Goal: Task Accomplishment & Management: Use online tool/utility

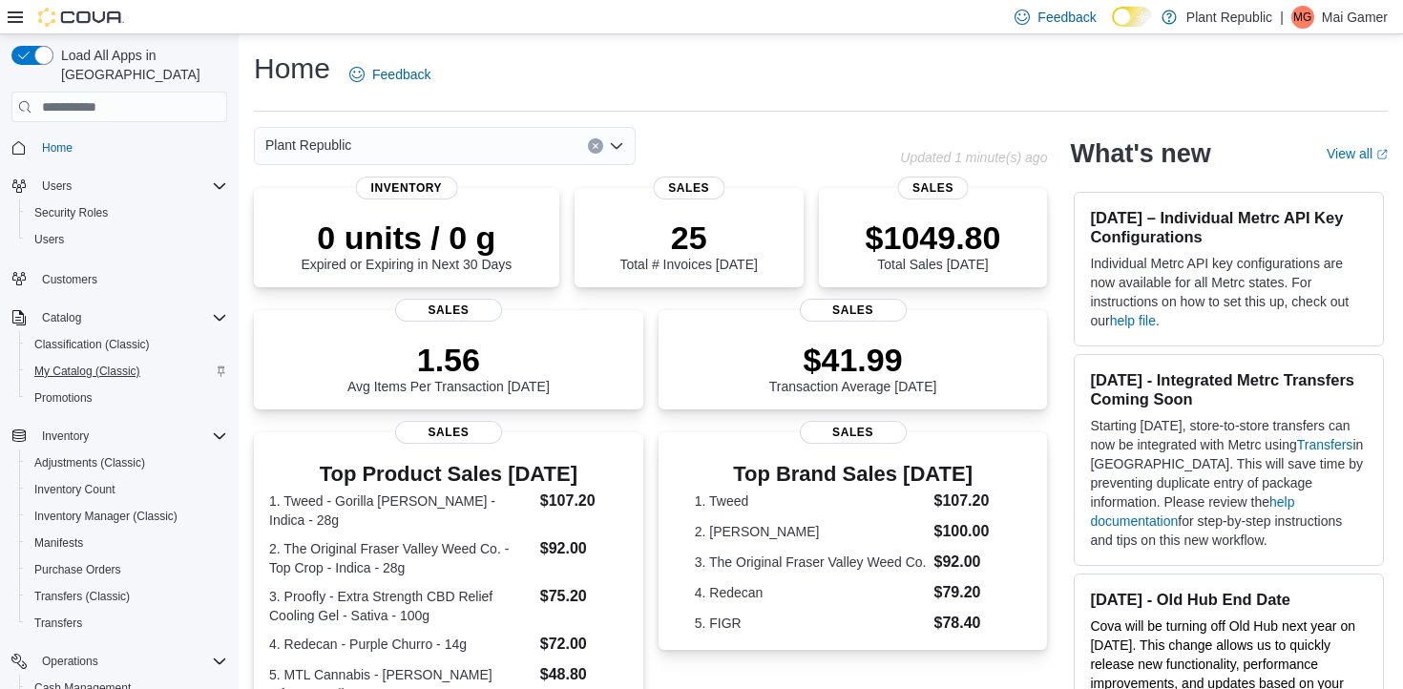
scroll to position [222, 0]
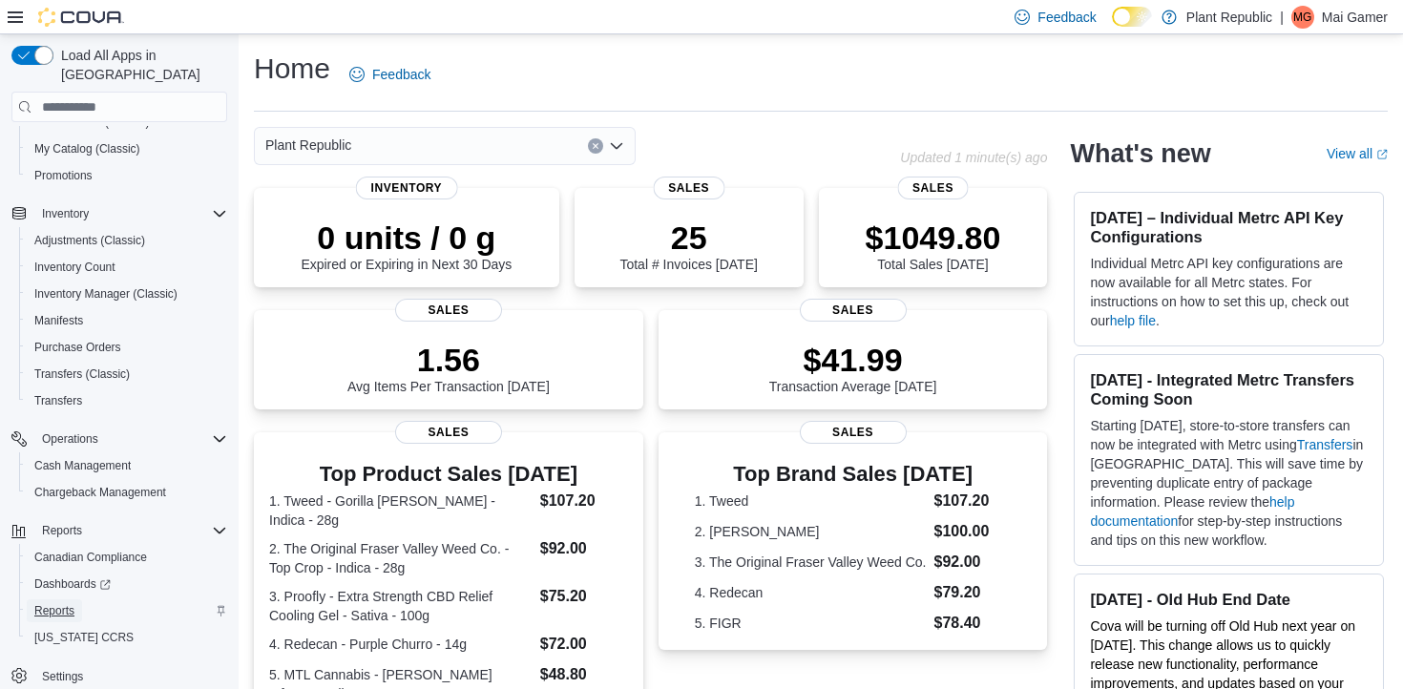
click at [69, 603] on span "Reports" at bounding box center [54, 610] width 40 height 15
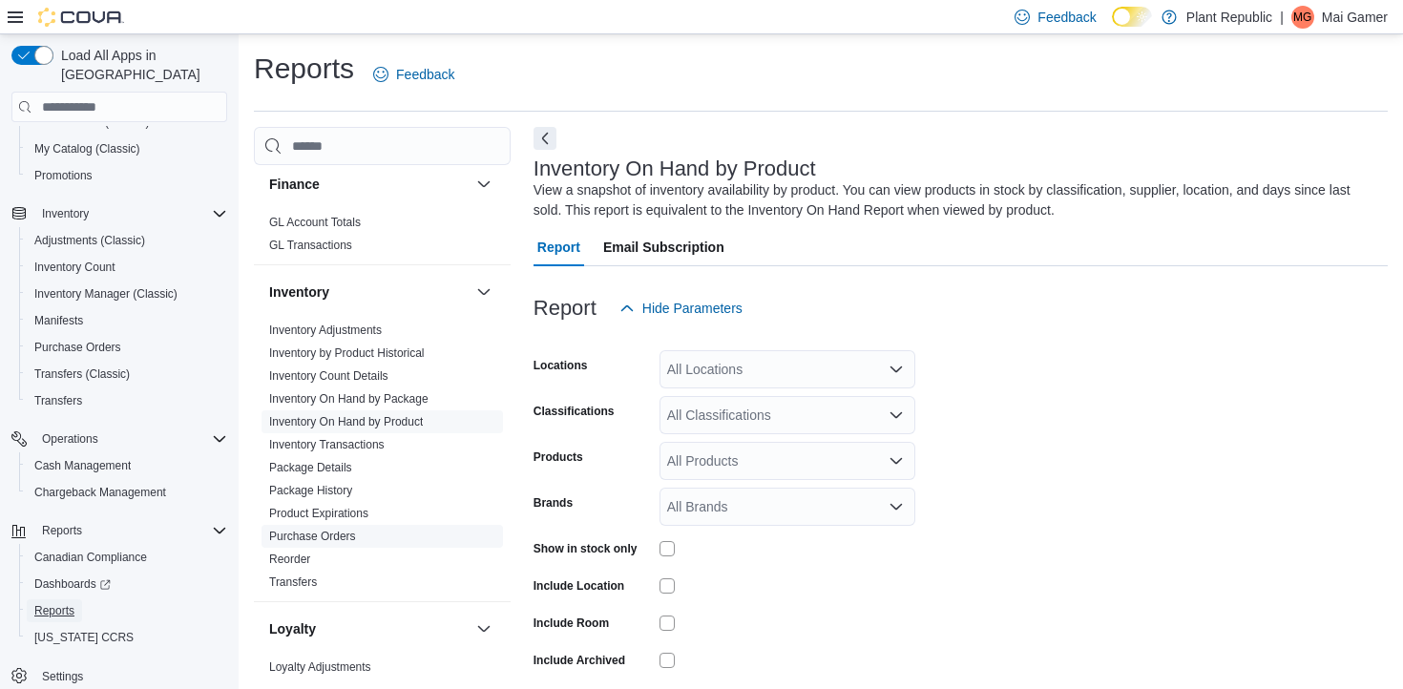
scroll to position [645, 0]
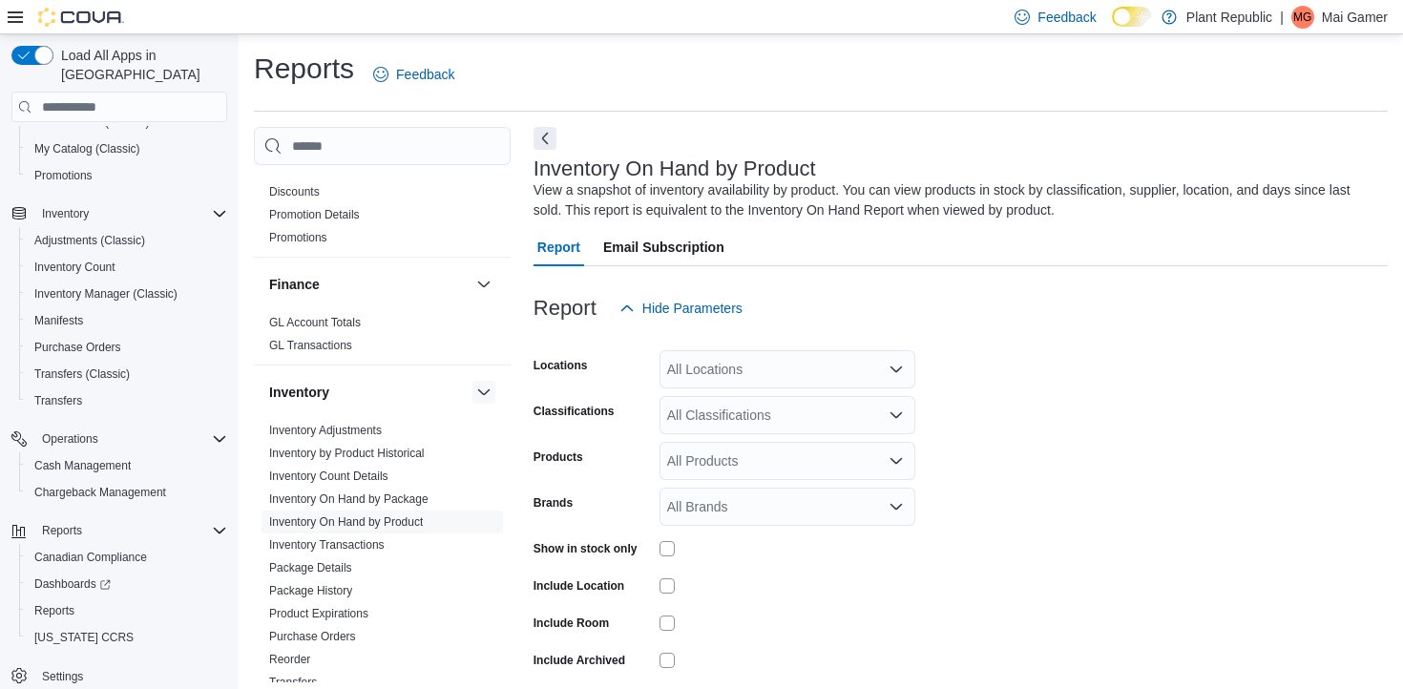
click at [479, 381] on button "button" at bounding box center [483, 392] width 23 height 23
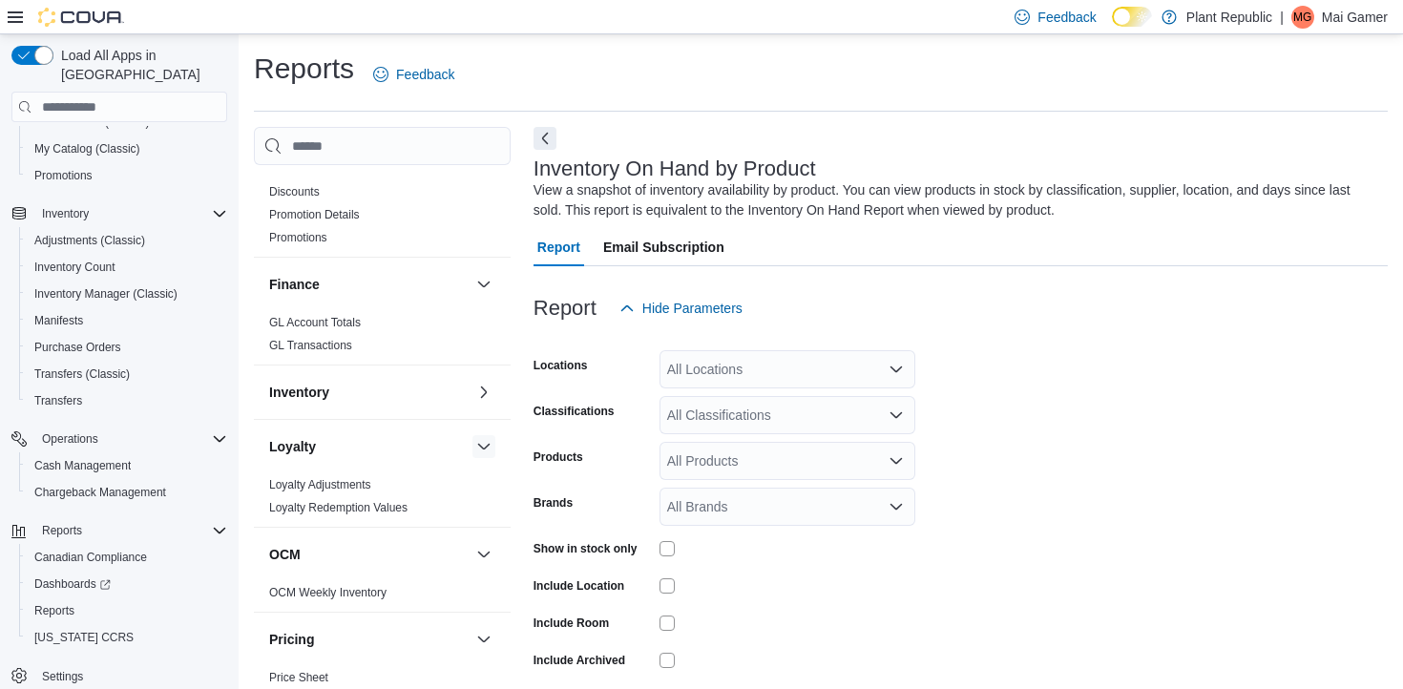
click at [487, 435] on button "button" at bounding box center [483, 446] width 23 height 23
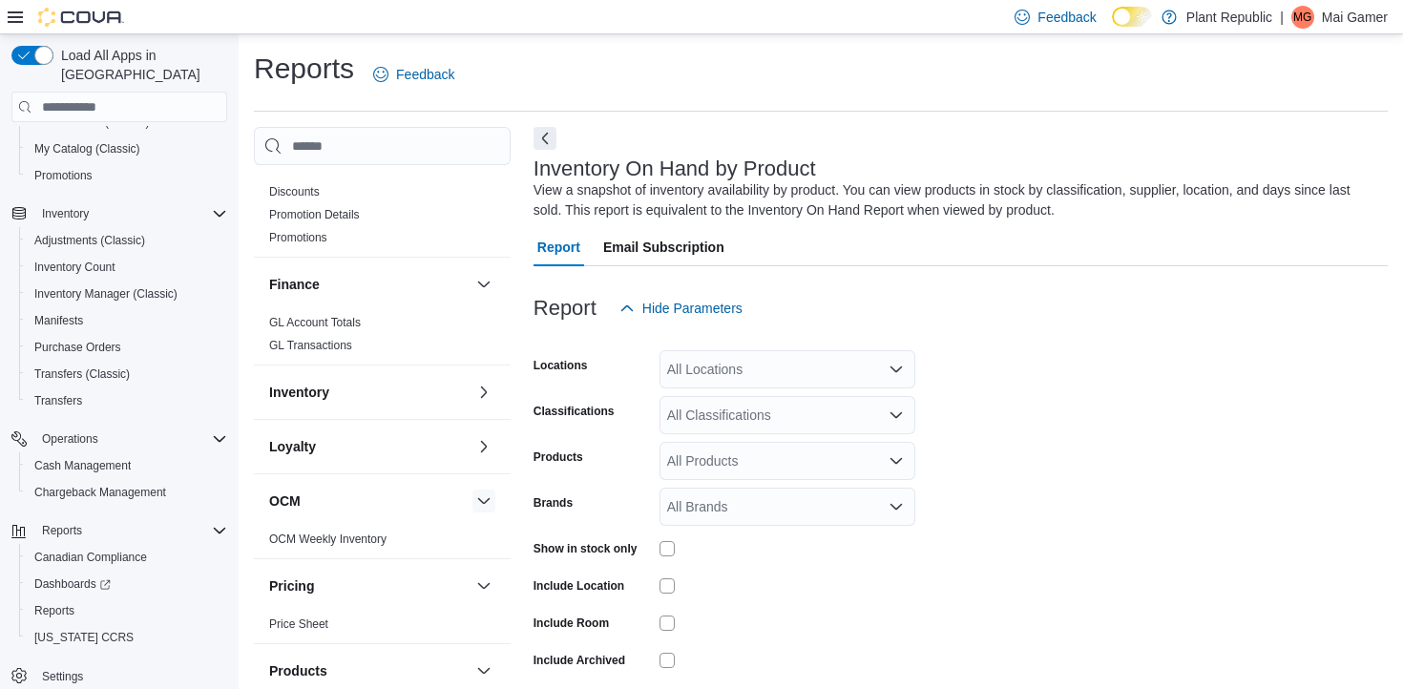
click at [482, 490] on button "button" at bounding box center [483, 501] width 23 height 23
click at [486, 544] on button "button" at bounding box center [483, 555] width 23 height 23
click at [479, 598] on button "button" at bounding box center [483, 609] width 23 height 23
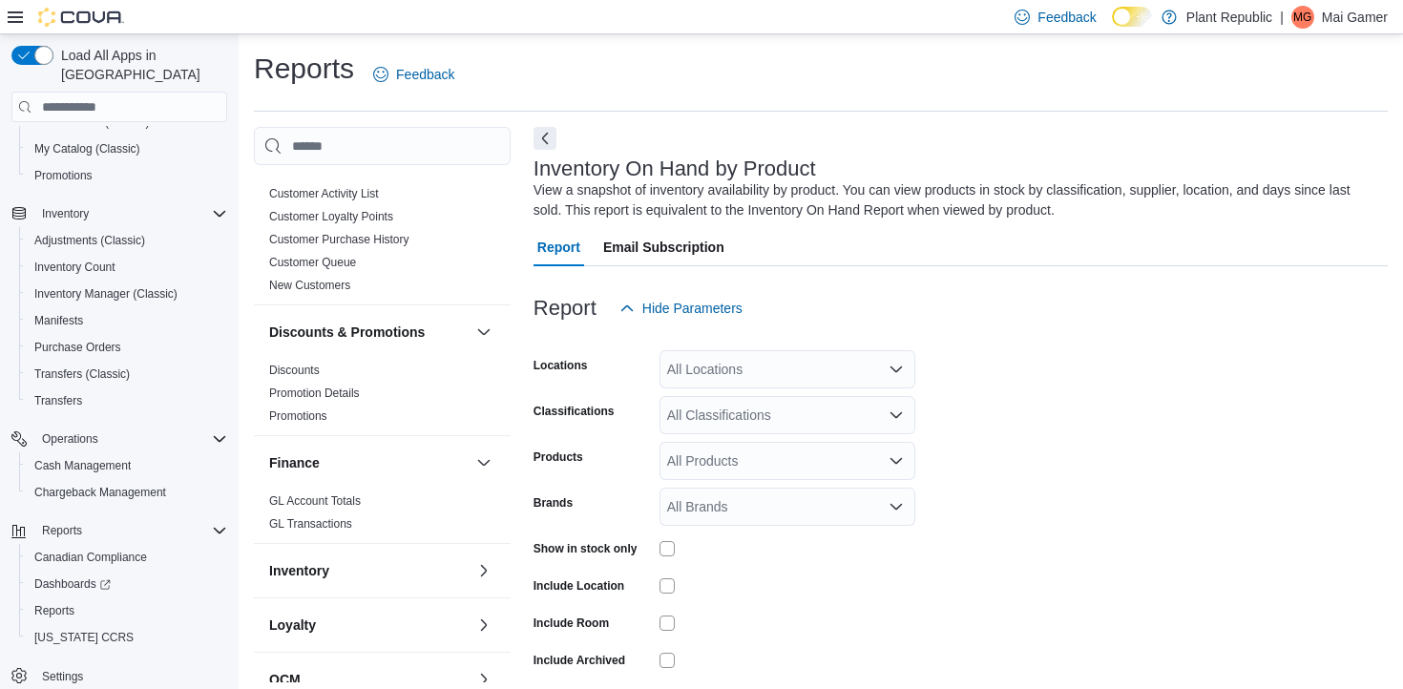
scroll to position [449, 0]
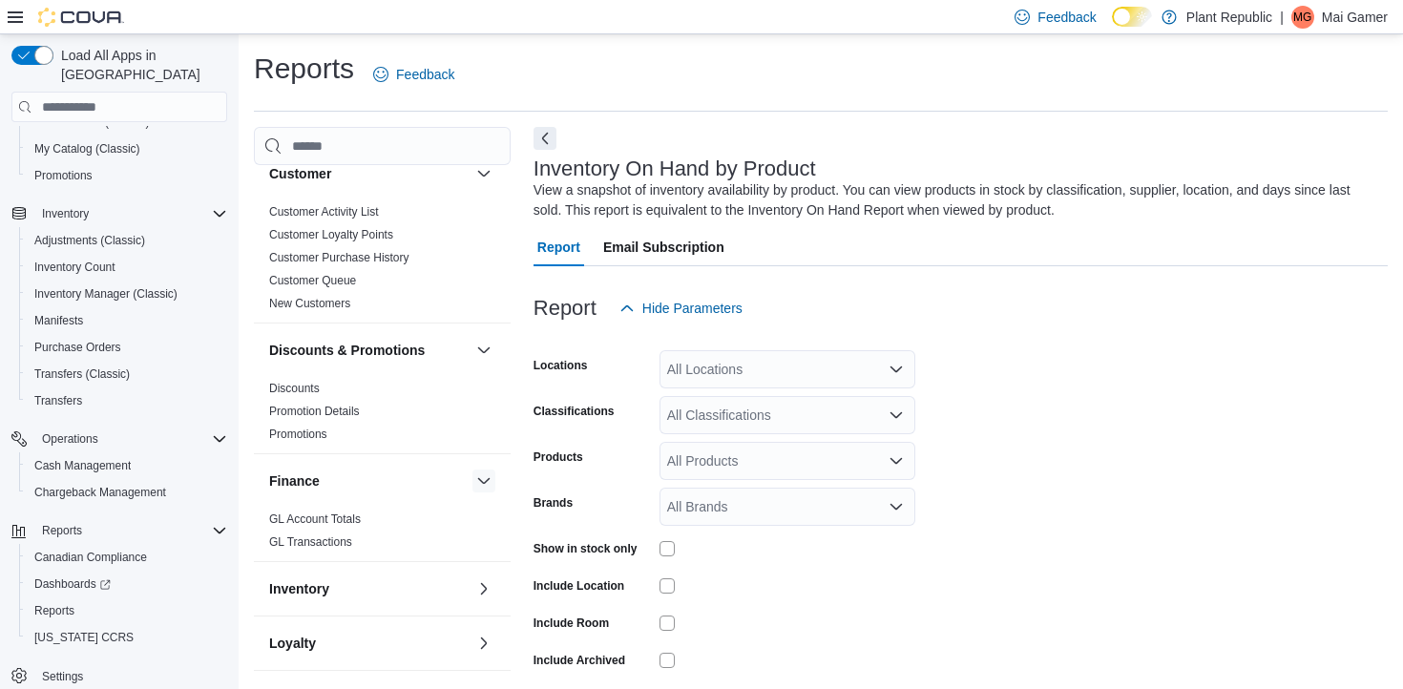
click at [482, 470] on button "button" at bounding box center [483, 481] width 23 height 23
click at [481, 339] on button "button" at bounding box center [483, 350] width 23 height 23
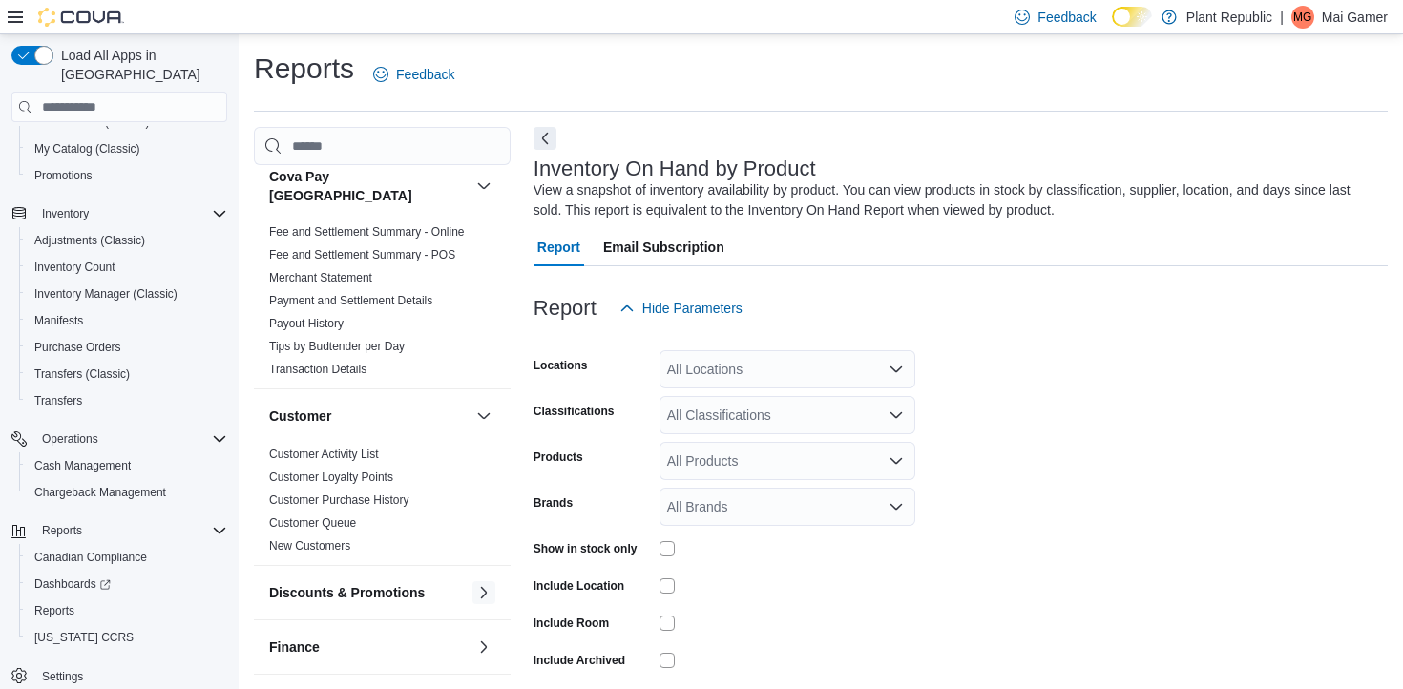
scroll to position [0, 0]
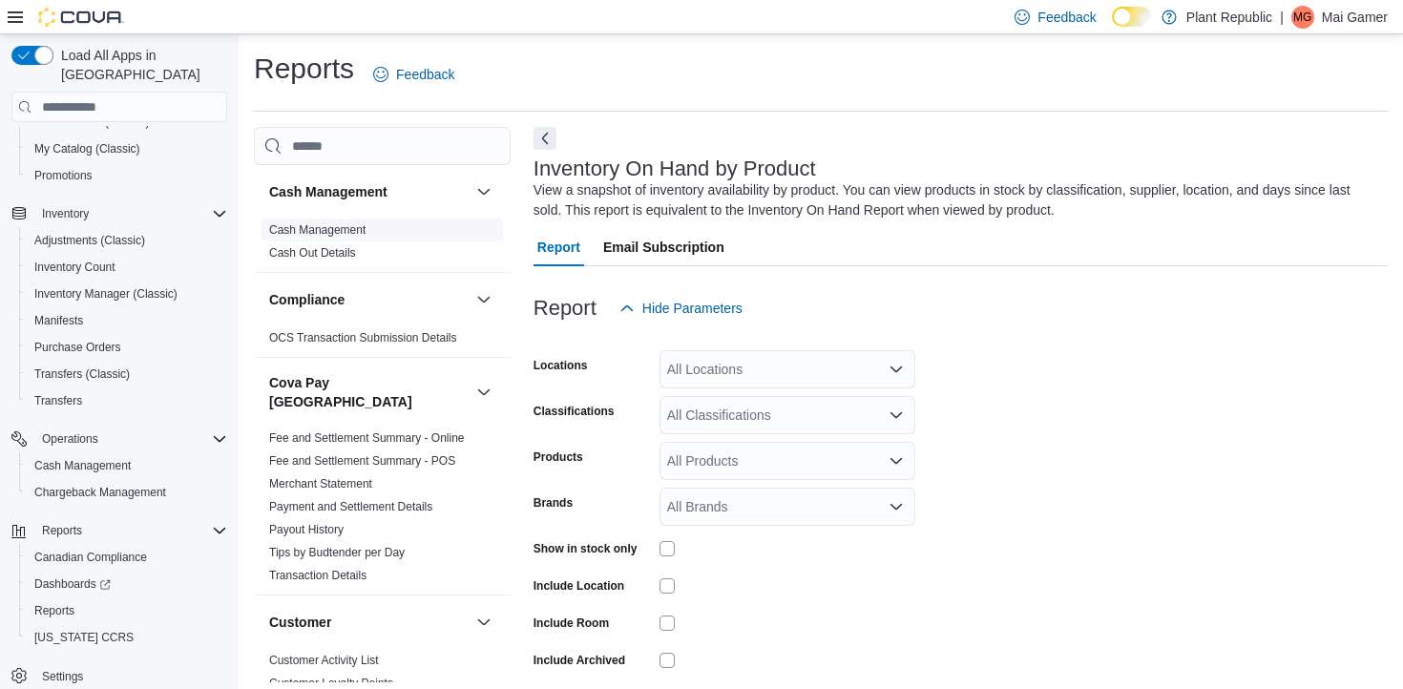
click at [316, 230] on link "Cash Management" at bounding box center [317, 229] width 96 height 13
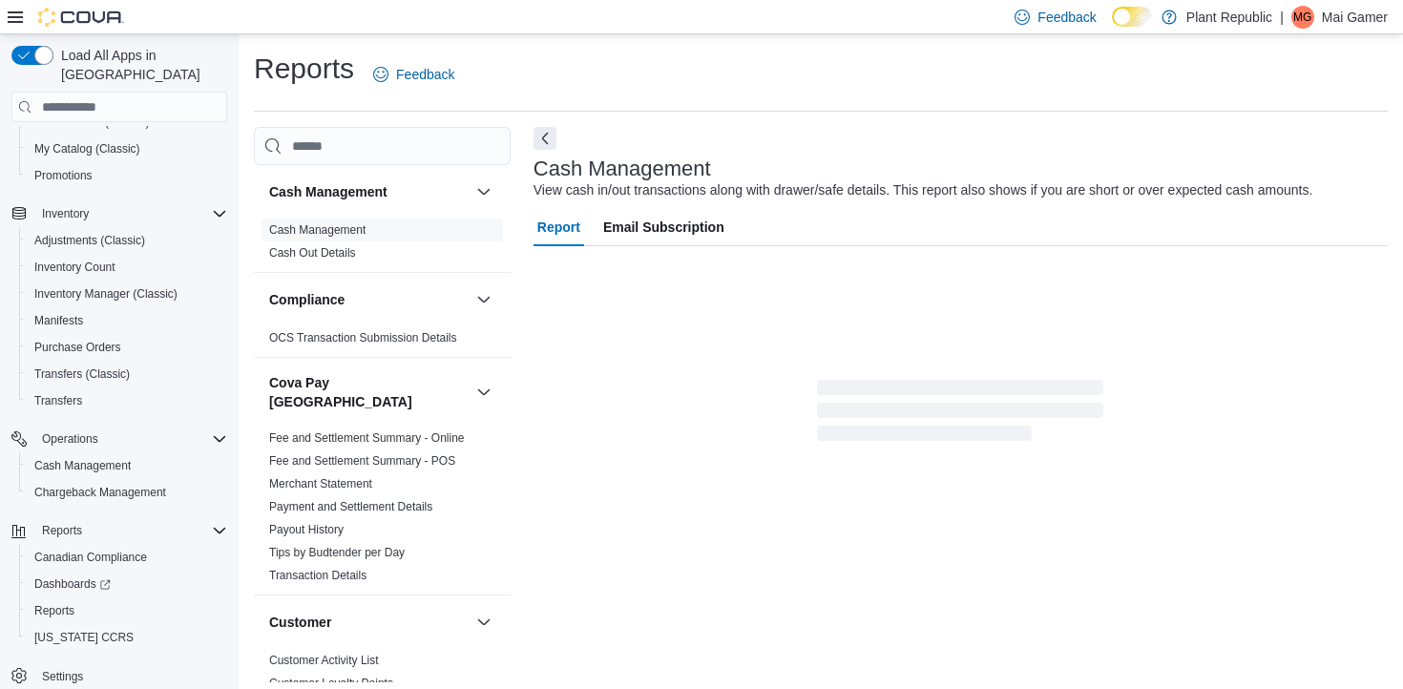
scroll to position [8, 0]
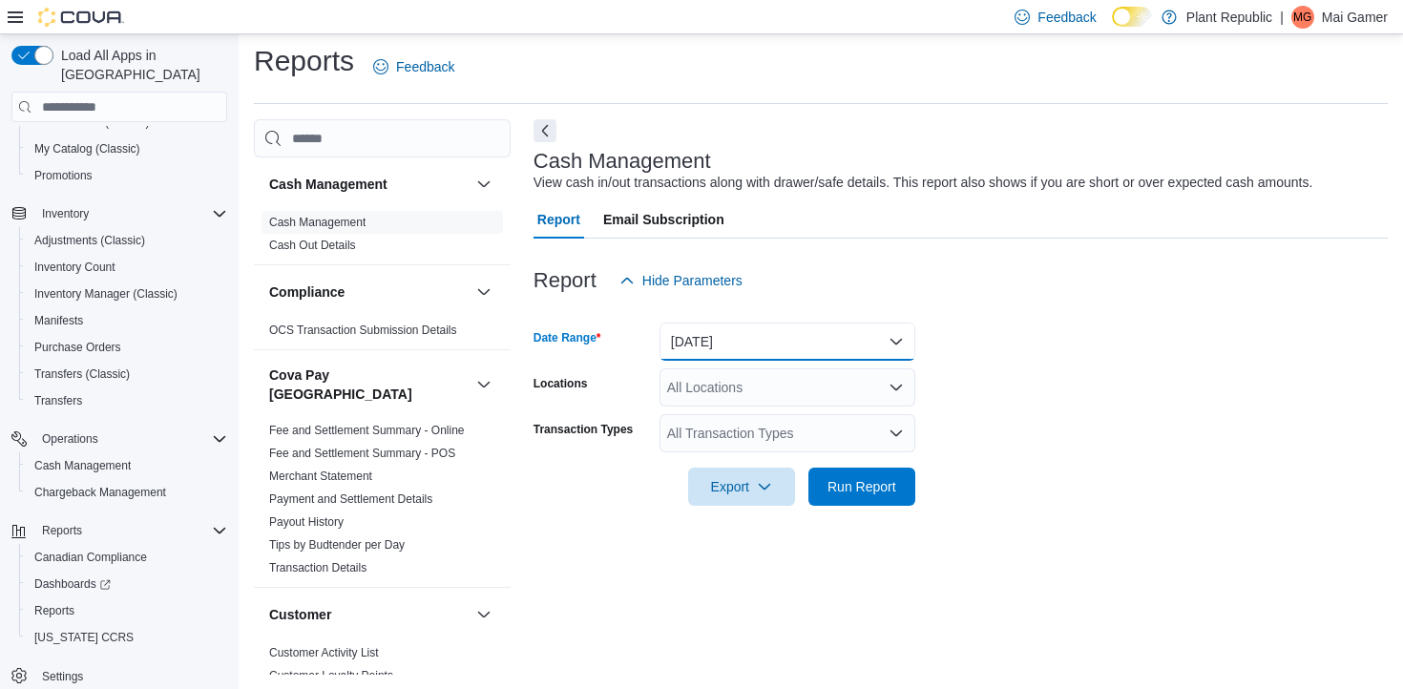
click at [778, 337] on button "Today" at bounding box center [788, 342] width 256 height 38
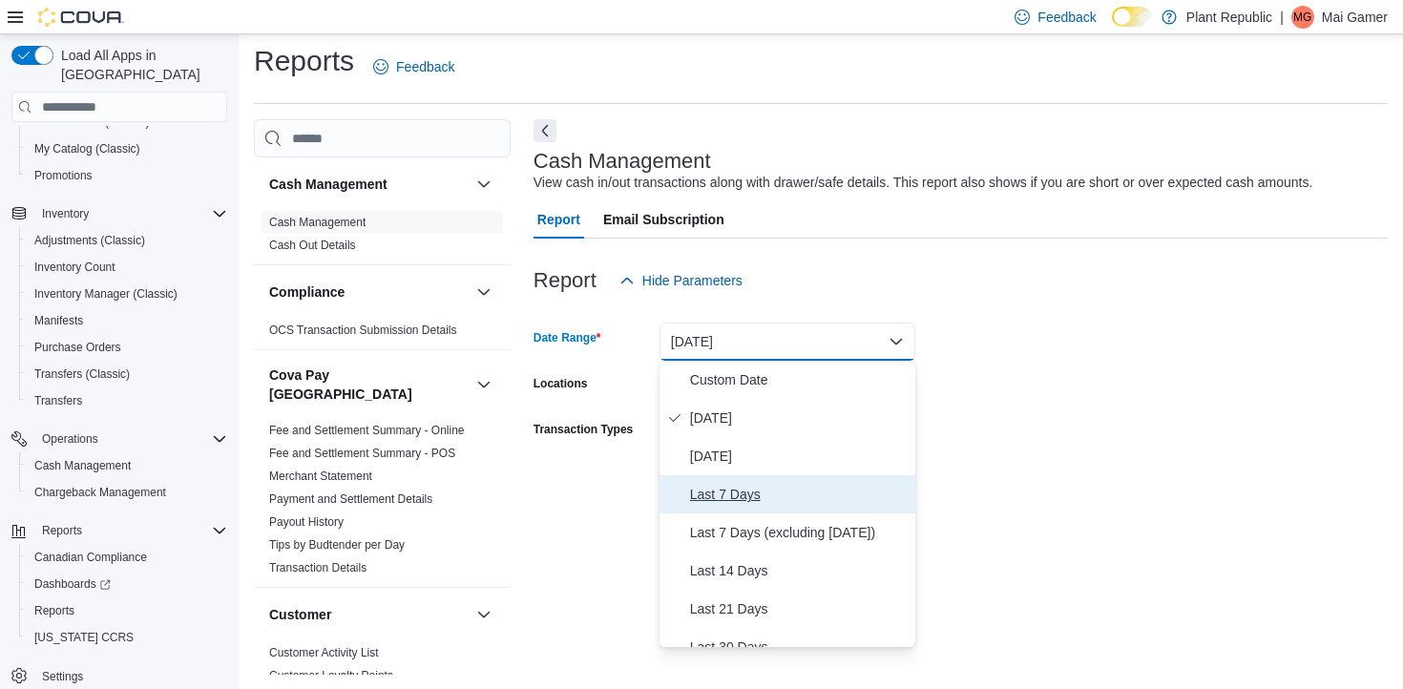
click at [799, 487] on span "Last 7 Days" at bounding box center [799, 494] width 218 height 23
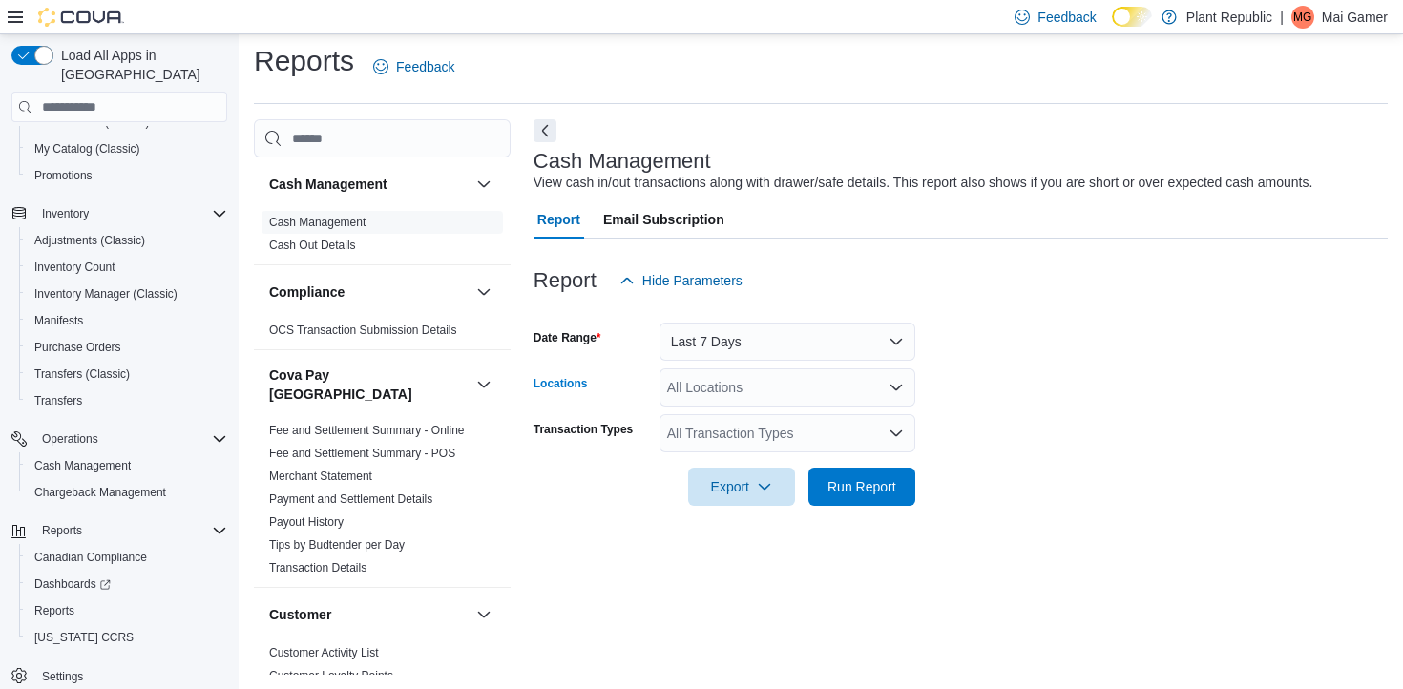
click at [828, 390] on div "All Locations" at bounding box center [788, 387] width 256 height 38
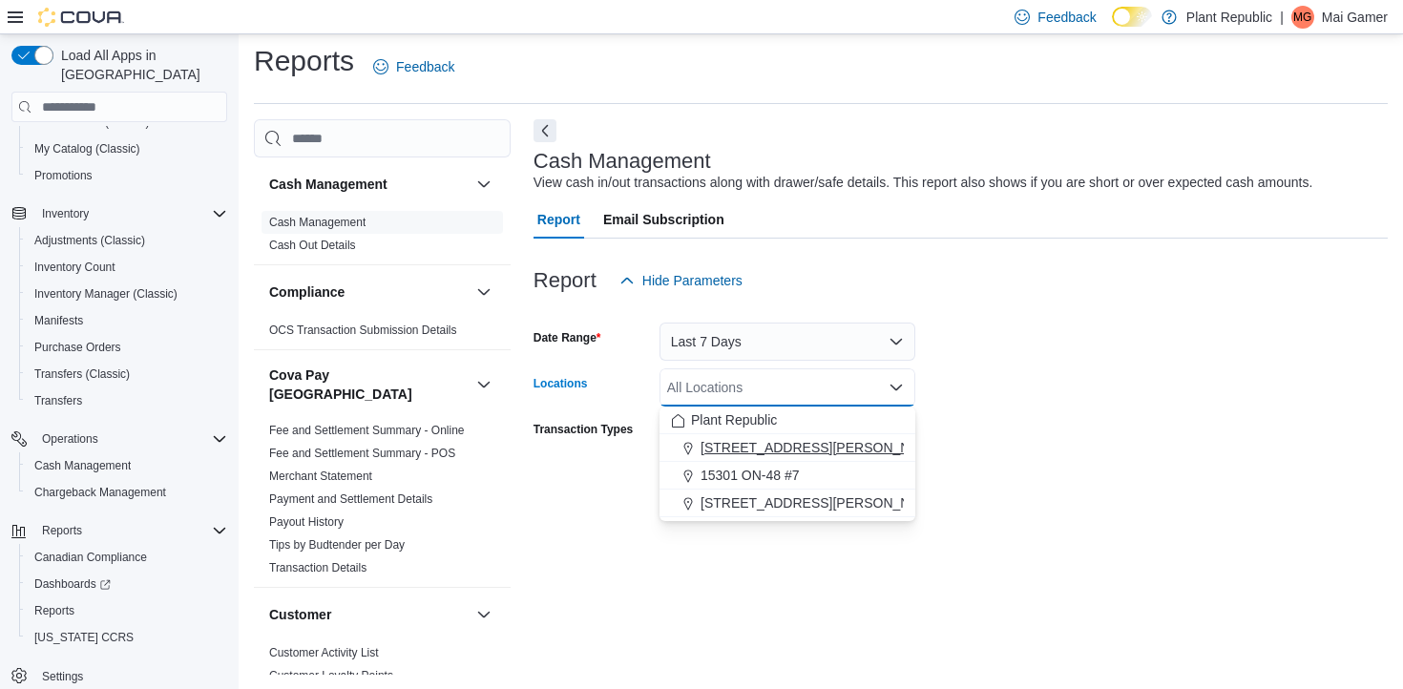
click at [825, 458] on button "1031 Pape Ave" at bounding box center [788, 448] width 256 height 28
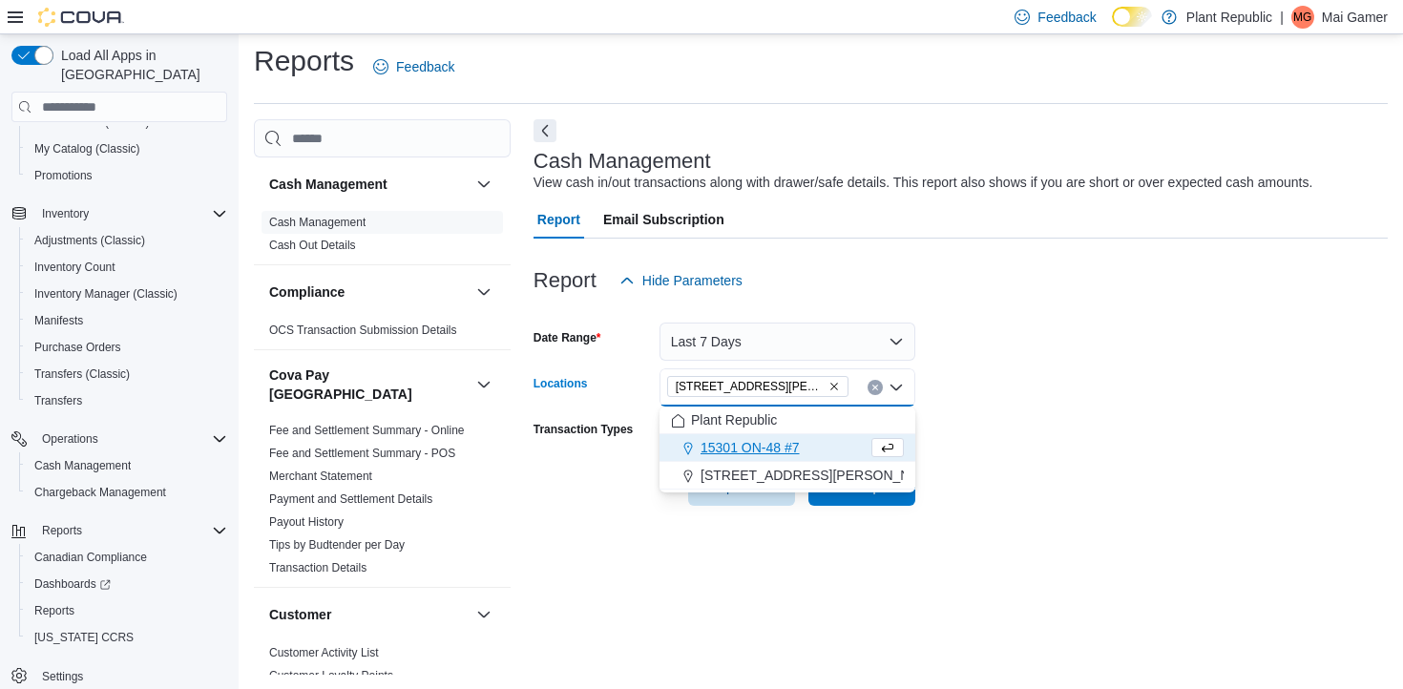
click at [1092, 394] on form "Date Range Last 7 Days Locations 1031 Pape Ave Combo box. Selected. 1031 Pape A…" at bounding box center [961, 403] width 854 height 206
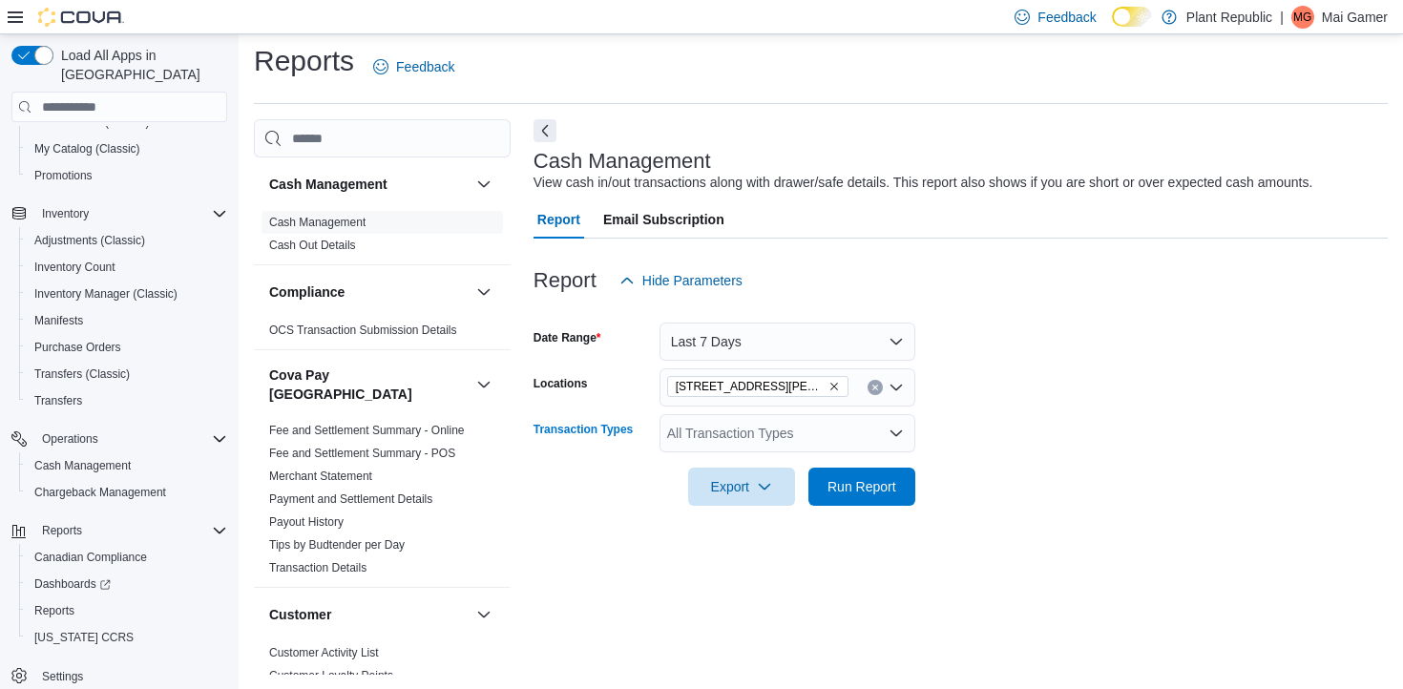
click at [767, 433] on div "All Transaction Types" at bounding box center [788, 433] width 256 height 38
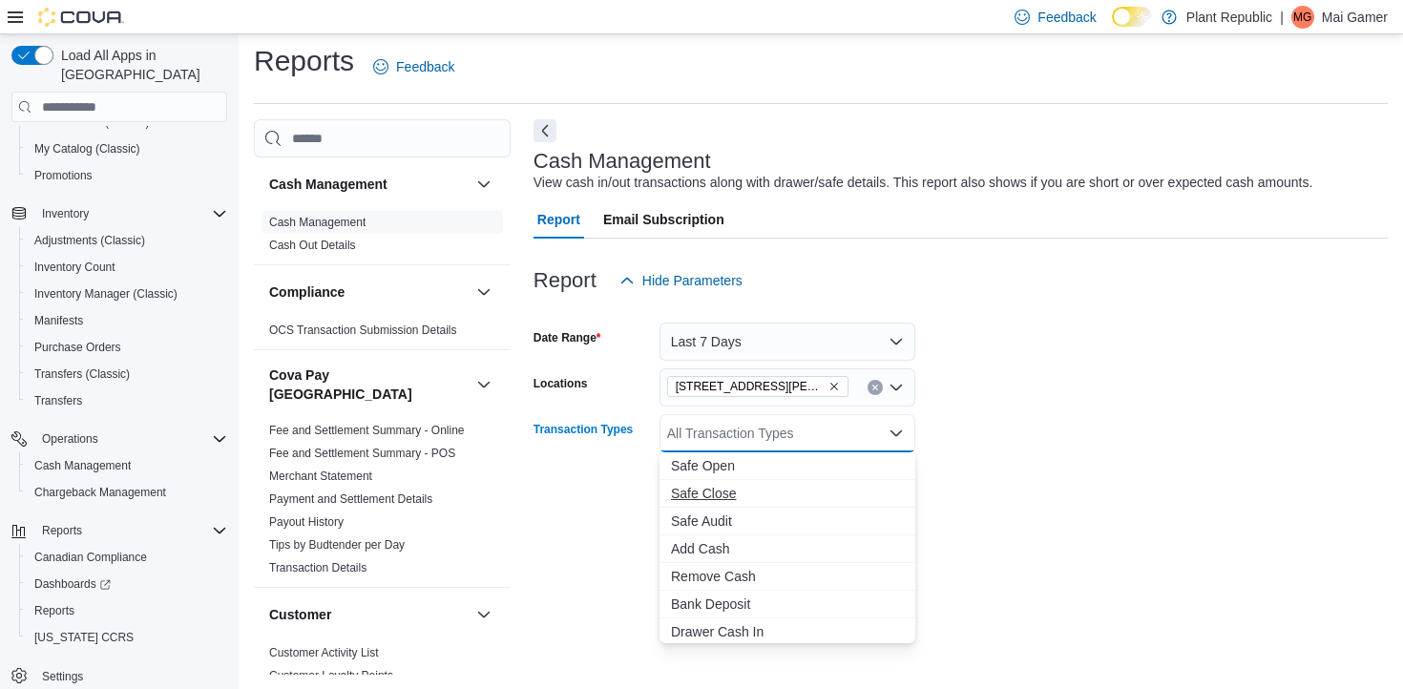
click at [786, 492] on span "Safe Close" at bounding box center [787, 493] width 233 height 19
click at [961, 500] on form "Date Range Last 7 Days Locations 1031 Pape Ave Transaction Types Safe Close Com…" at bounding box center [961, 403] width 854 height 206
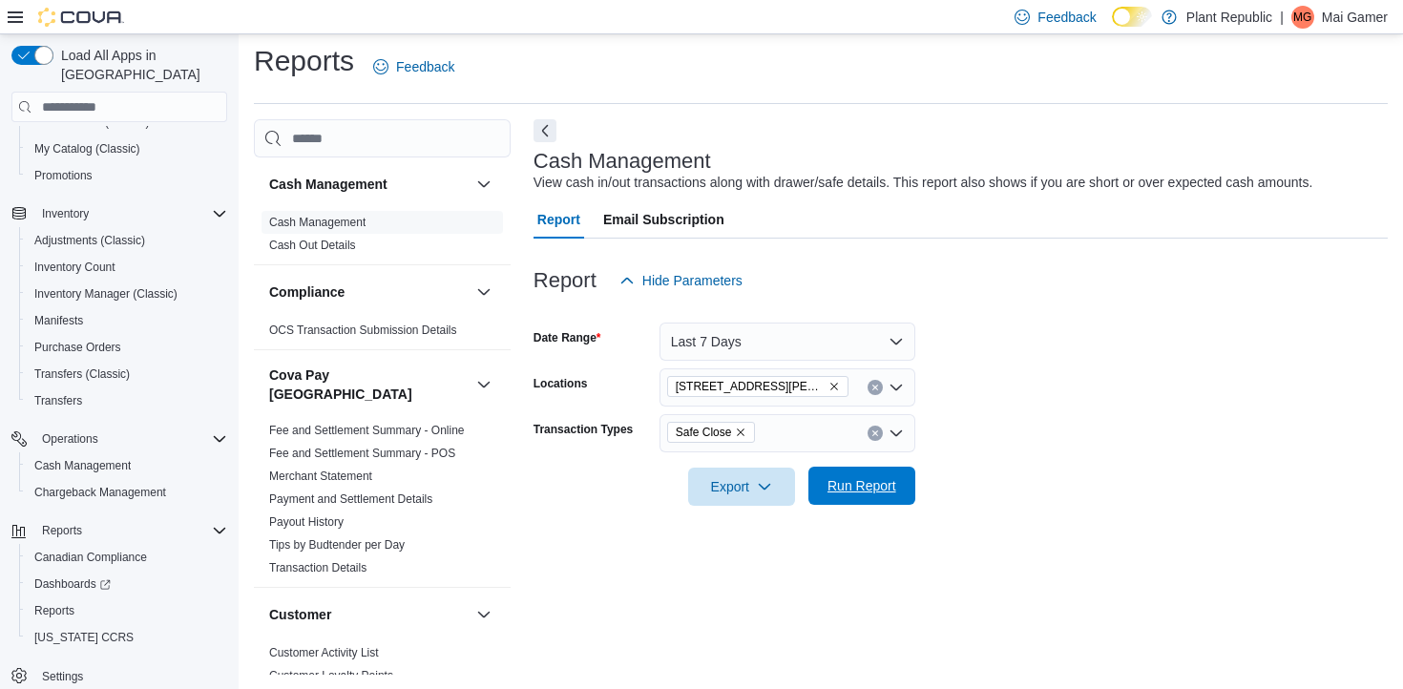
click at [838, 499] on span "Run Report" at bounding box center [862, 486] width 84 height 38
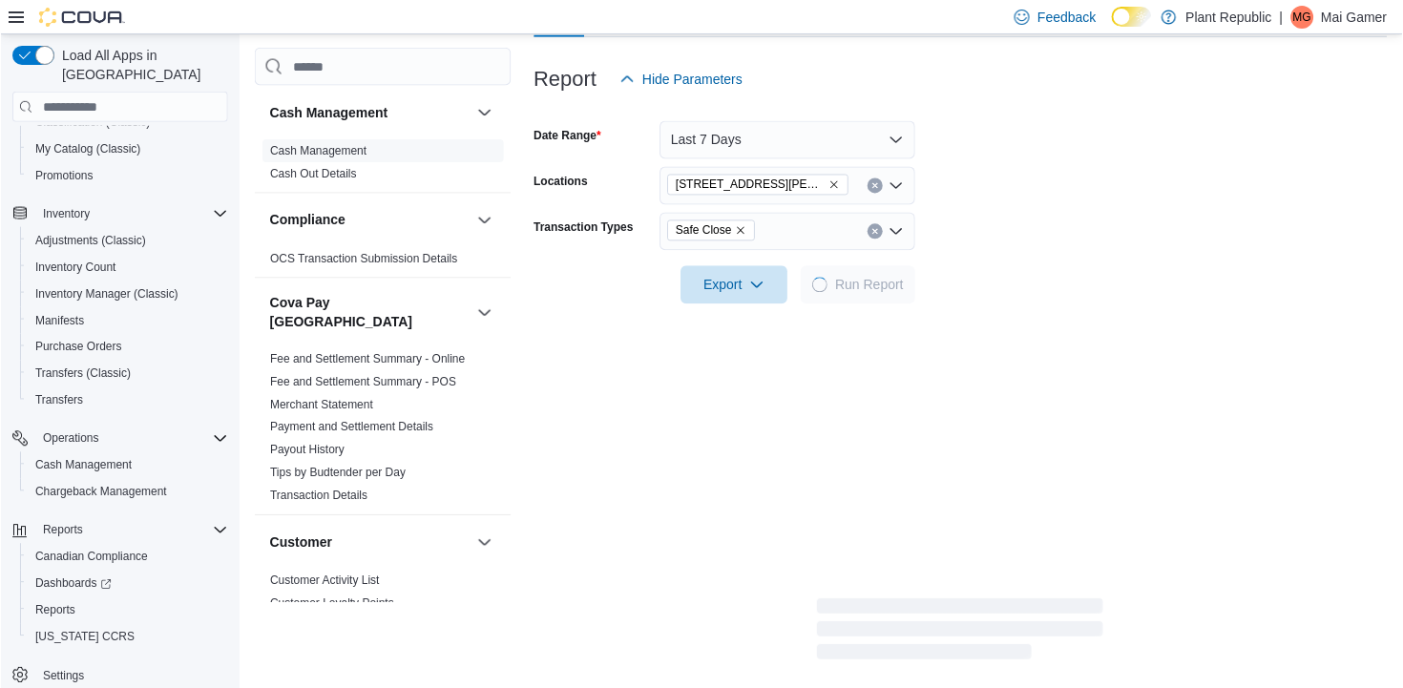
scroll to position [222, 0]
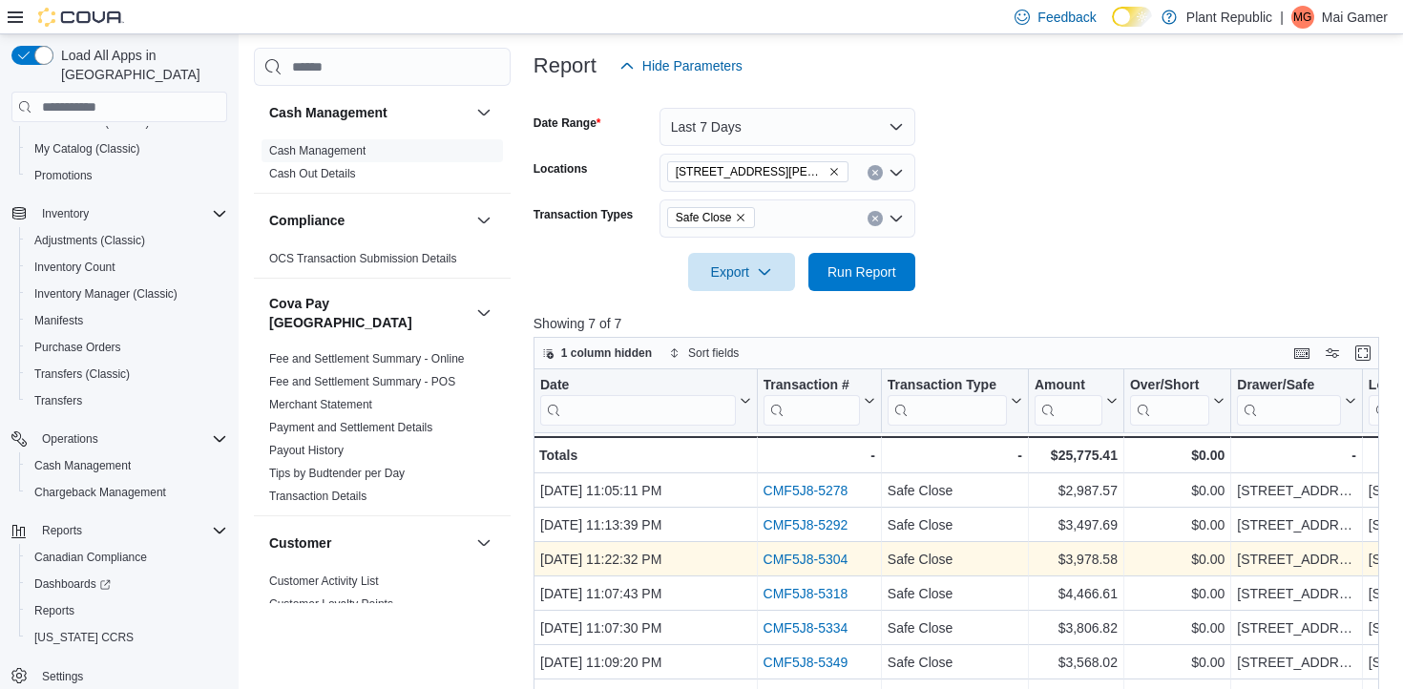
click at [831, 558] on link "CMF5J8-5304" at bounding box center [805, 559] width 85 height 15
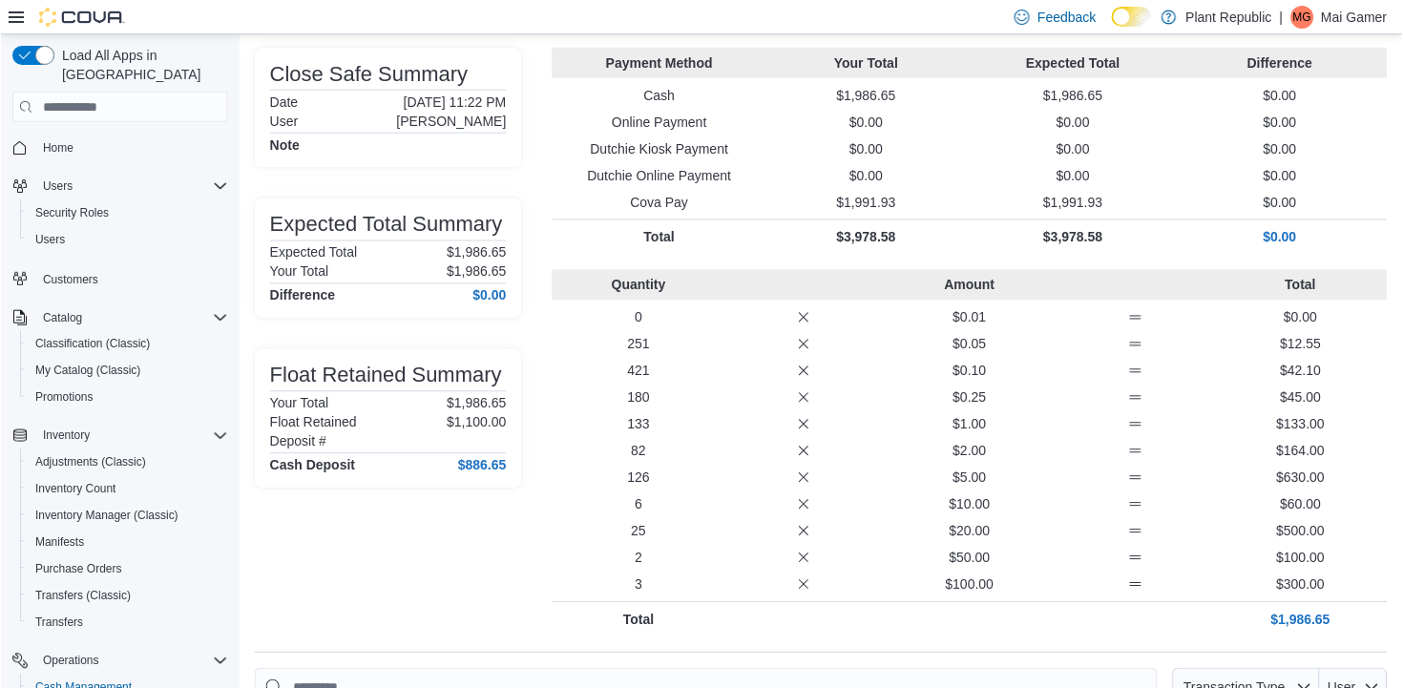
scroll to position [154, 0]
